Goal: Find contact information

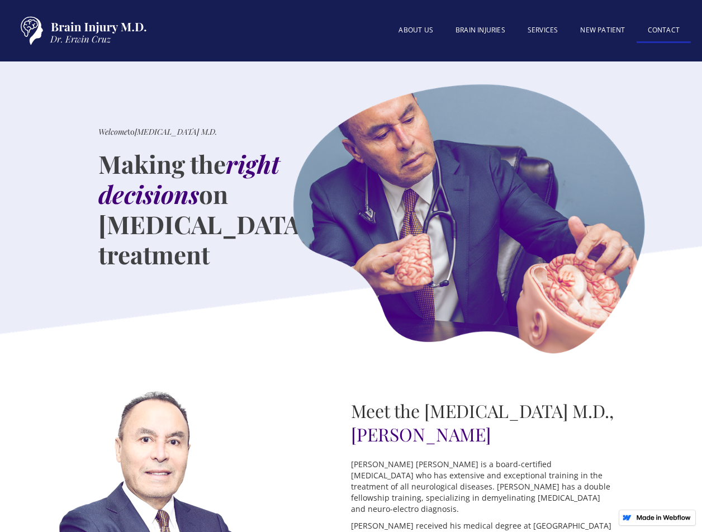
click at [648, 28] on link "Contact" at bounding box center [664, 31] width 54 height 24
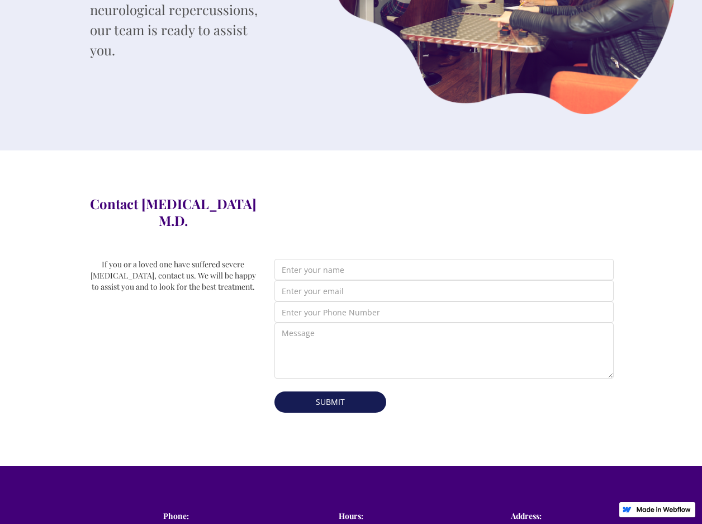
scroll to position [447, 0]
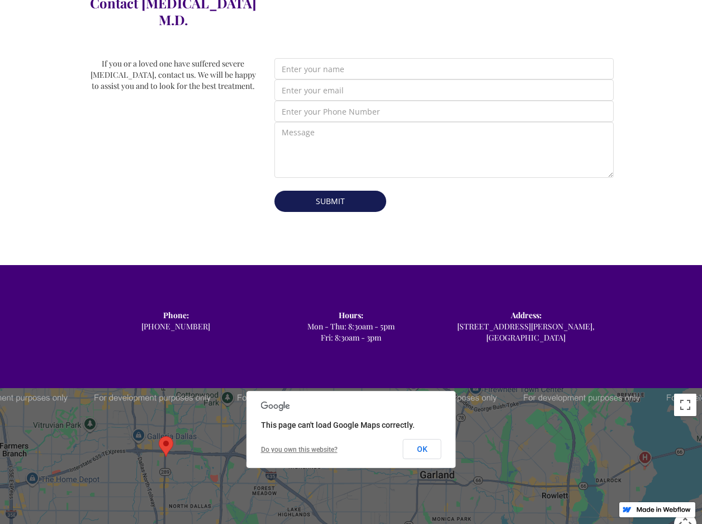
click at [432, 443] on div "This page can't load Google Maps correctly. Do you own this website? OK" at bounding box center [352, 429] width 210 height 77
click at [414, 439] on button "OK" at bounding box center [422, 449] width 39 height 20
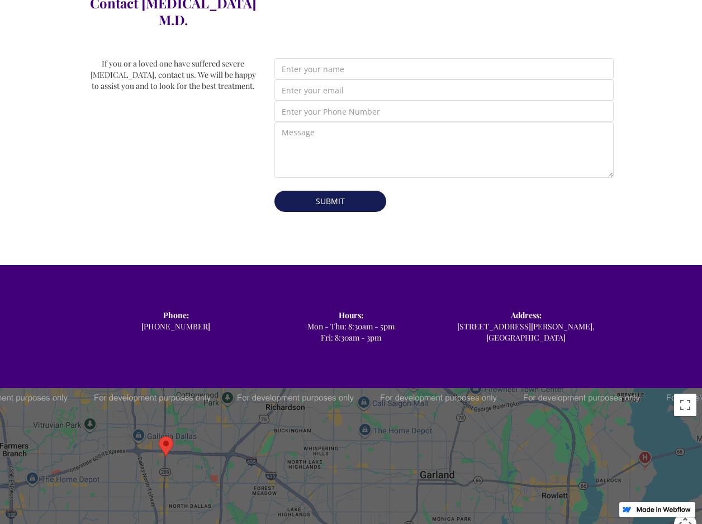
click at [159, 436] on area "Map pin" at bounding box center [159, 436] width 0 height 0
